Goal: Find specific page/section: Find specific page/section

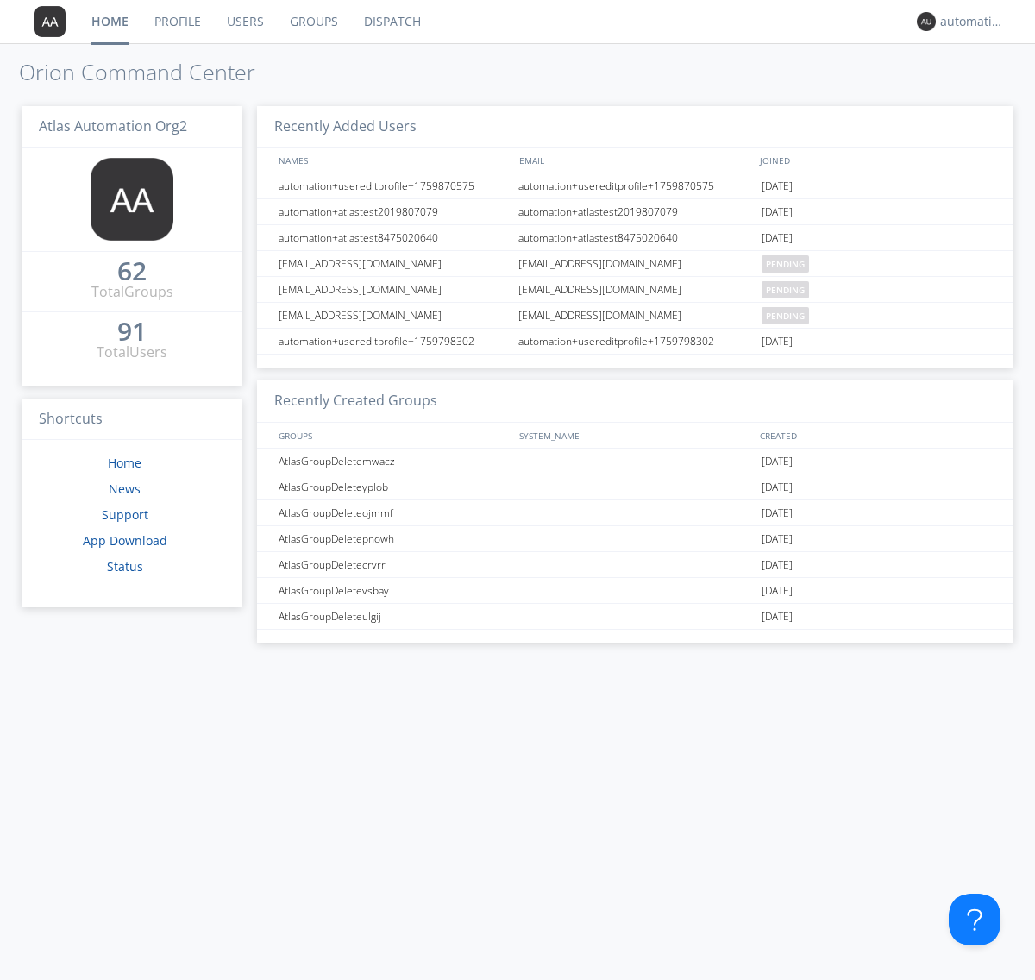
click at [391, 22] on link "Dispatch" at bounding box center [392, 21] width 83 height 43
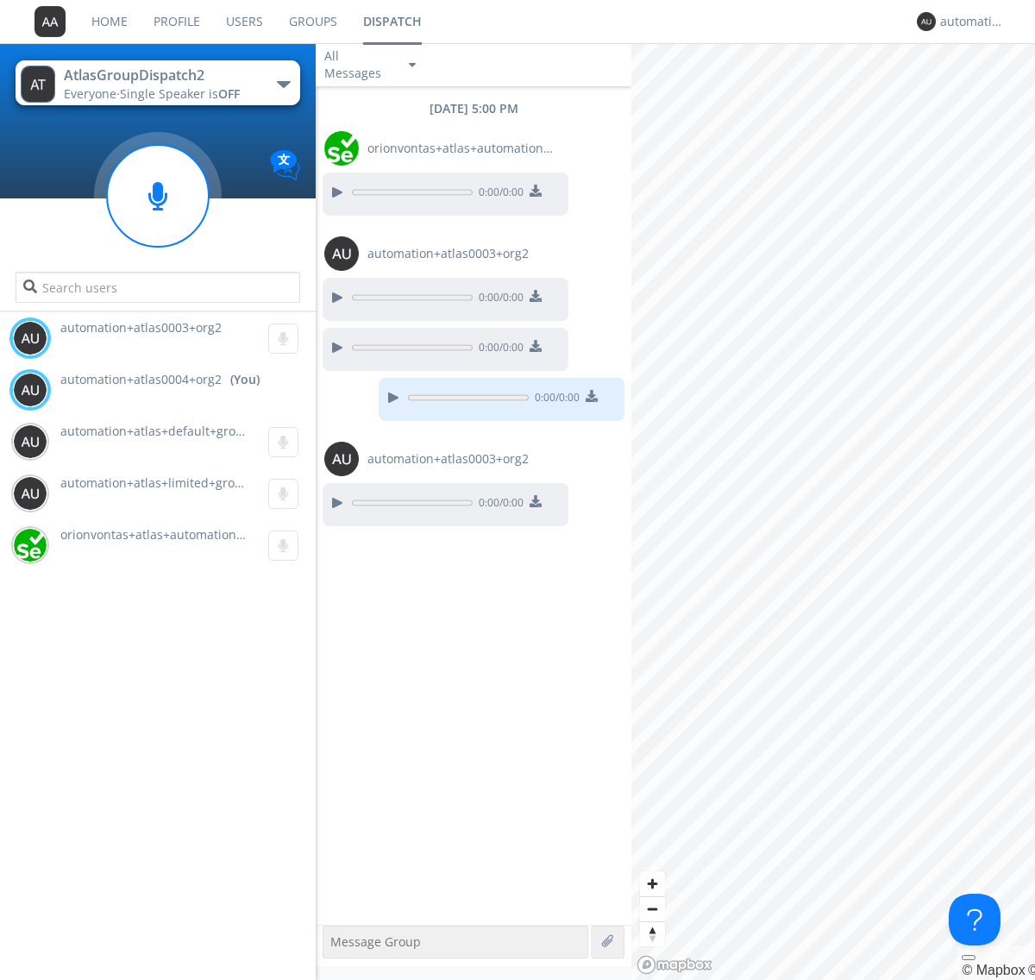
click at [283, 84] on div "button" at bounding box center [284, 84] width 14 height 7
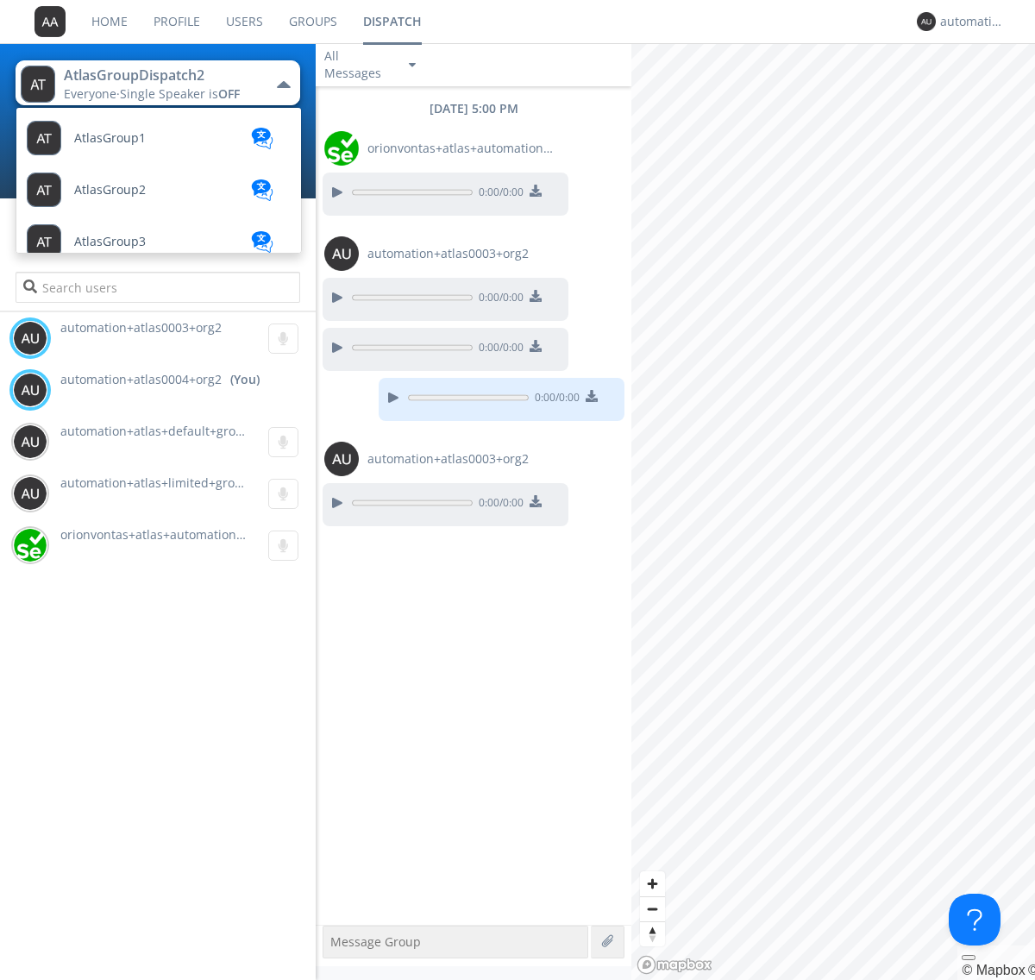
click at [134, 443] on span "AtlasGroupDispatch3" at bounding box center [135, 449] width 123 height 13
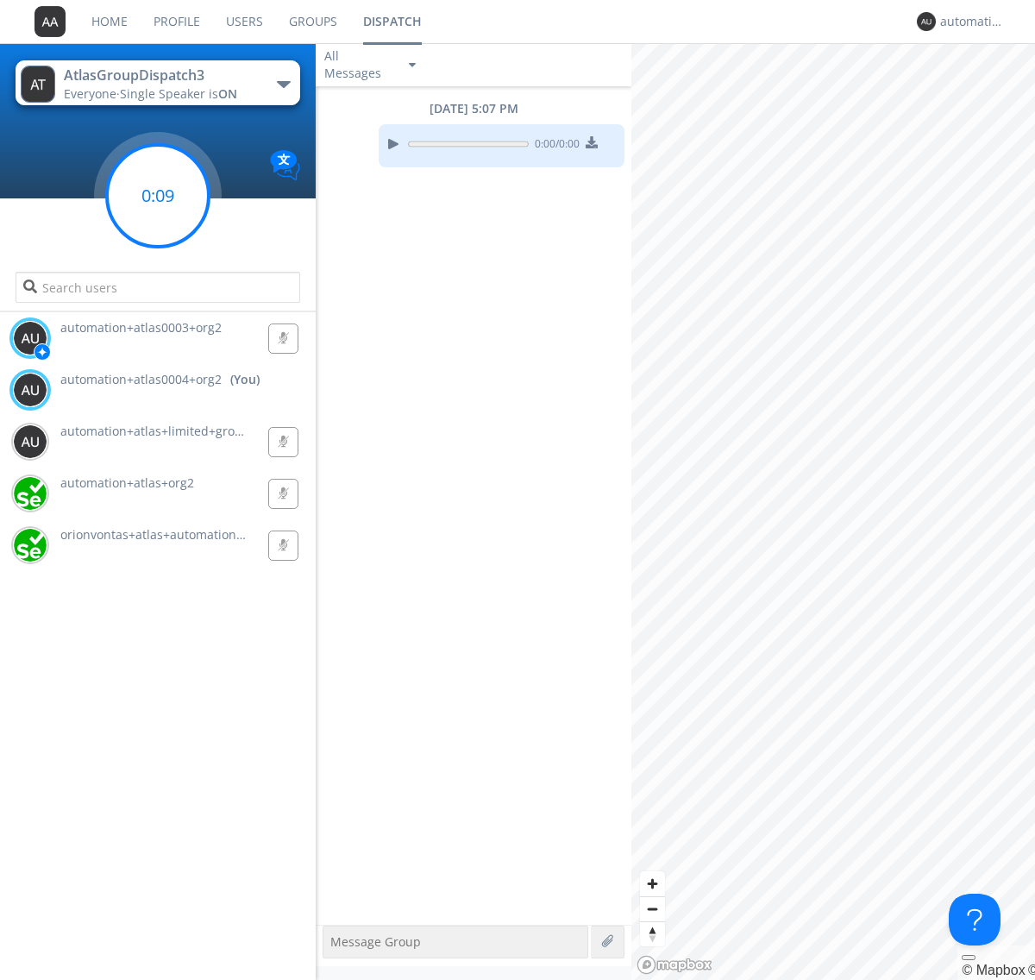
click at [158, 196] on g at bounding box center [158, 196] width 102 height 102
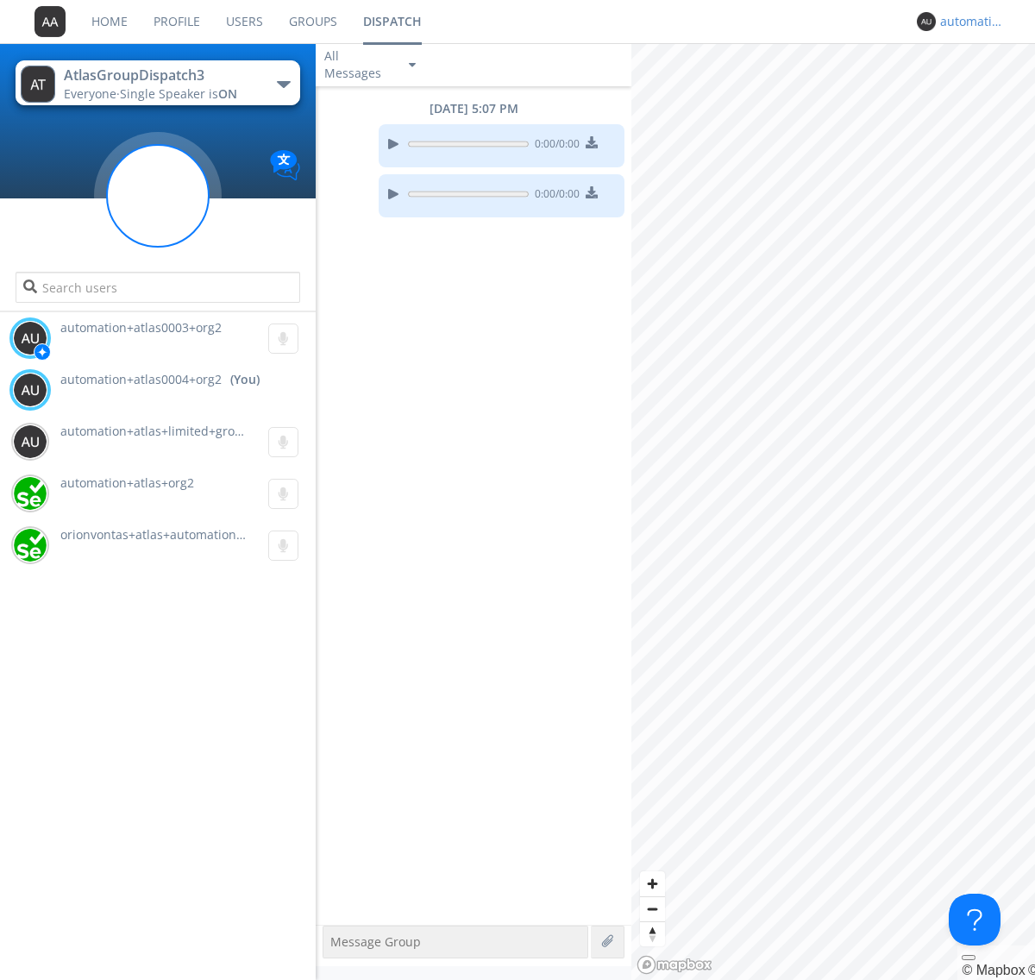
click at [968, 22] on div "automation+atlas0004+org2" at bounding box center [973, 21] width 65 height 17
